Goal: Information Seeking & Learning: Learn about a topic

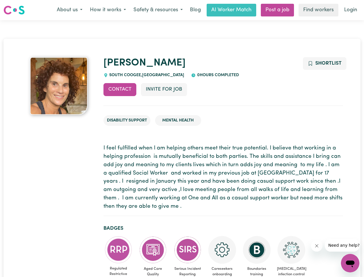
click at [70, 10] on button "About us" at bounding box center [69, 10] width 33 height 12
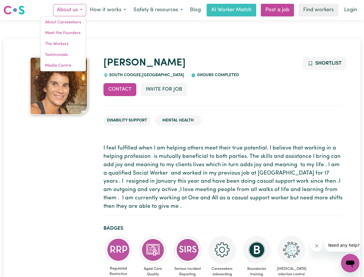
click at [108, 10] on button "How it works" at bounding box center [108, 10] width 44 height 12
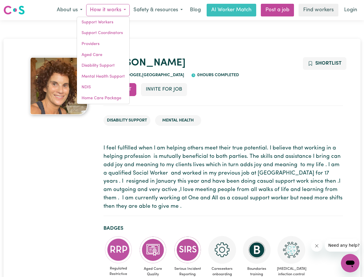
click at [158, 10] on button "Safety & resources" at bounding box center [158, 10] width 57 height 12
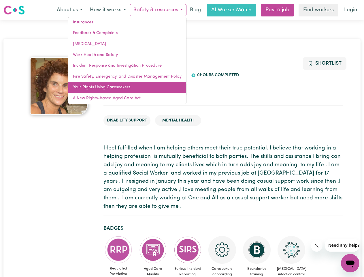
click at [120, 89] on link "Your Rights Using Careseekers" at bounding box center [127, 87] width 118 height 11
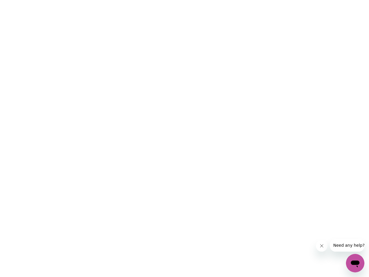
click at [164, 0] on html at bounding box center [184, 0] width 369 height 0
click at [324, 0] on html at bounding box center [184, 0] width 369 height 0
click at [119, 0] on html at bounding box center [184, 0] width 369 height 0
click at [153, 0] on html at bounding box center [184, 0] width 369 height 0
